Goal: Find specific page/section

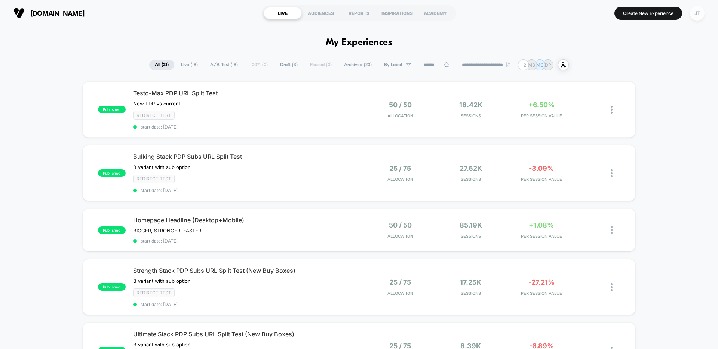
click at [697, 15] on div "JT" at bounding box center [697, 13] width 15 height 15
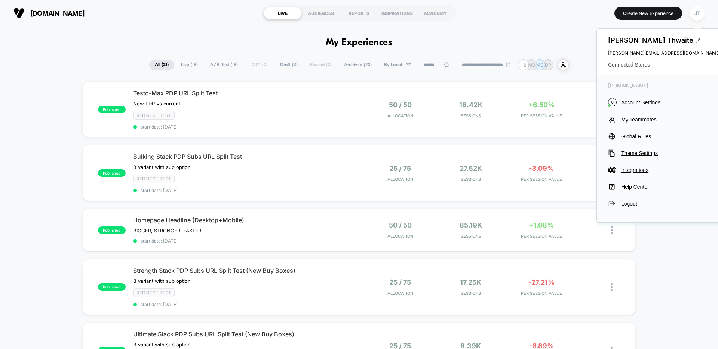
click at [631, 63] on span "Connected Stores" at bounding box center [664, 65] width 112 height 6
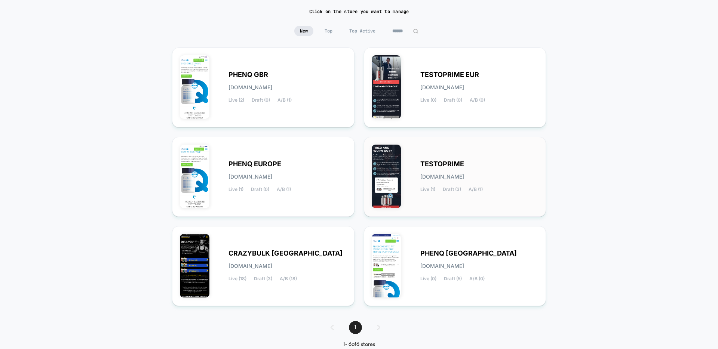
scroll to position [65, 0]
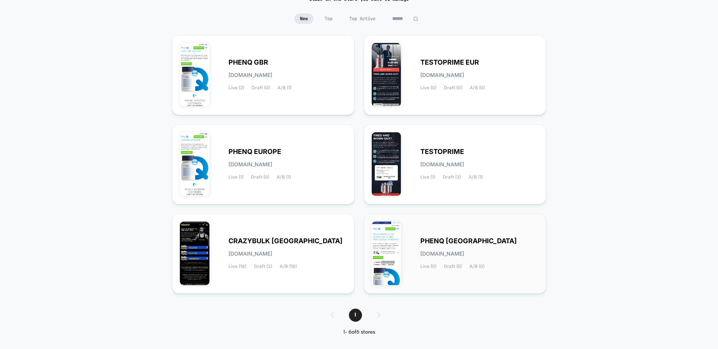
click at [438, 241] on span "PHENQ [GEOGRAPHIC_DATA]" at bounding box center [468, 240] width 96 height 5
